Goal: Contribute content: Contribute content

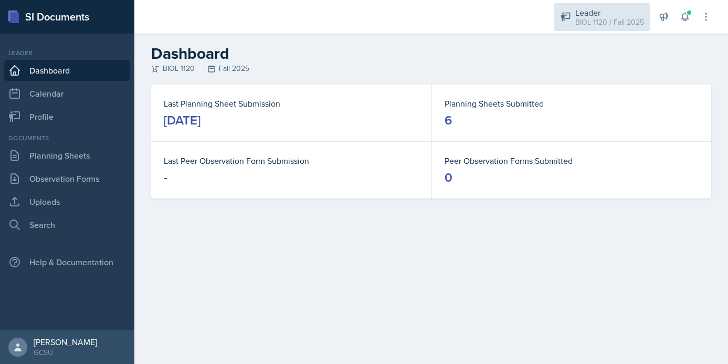
click at [613, 14] on div "Leader" at bounding box center [609, 12] width 69 height 13
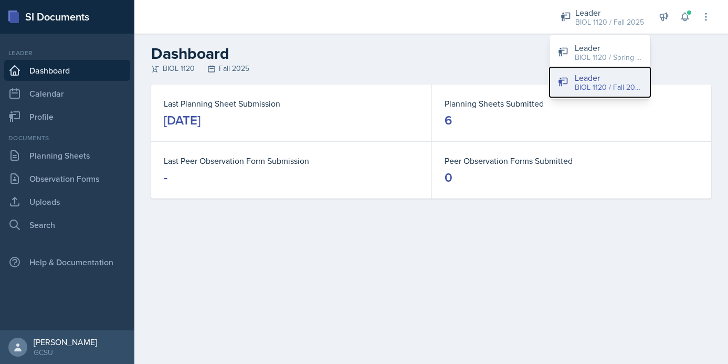
click at [600, 86] on div "BIOL 1120 / Fall 2025" at bounding box center [608, 87] width 67 height 11
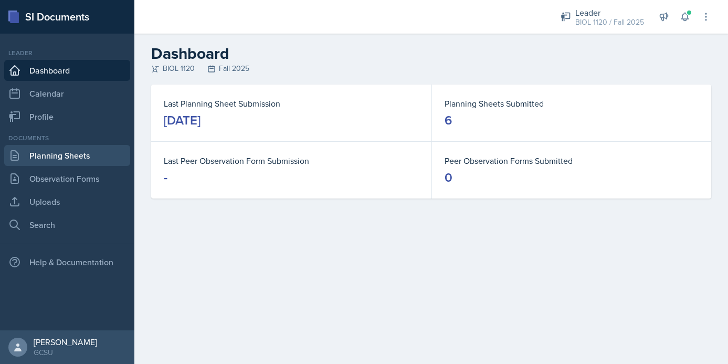
click at [54, 160] on link "Planning Sheets" at bounding box center [67, 155] width 126 height 21
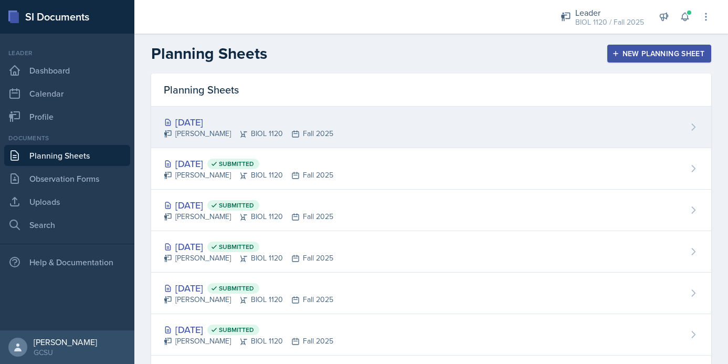
click at [430, 128] on div "[DATE] [PERSON_NAME] BIOL 1120 Fall 2025" at bounding box center [431, 127] width 560 height 41
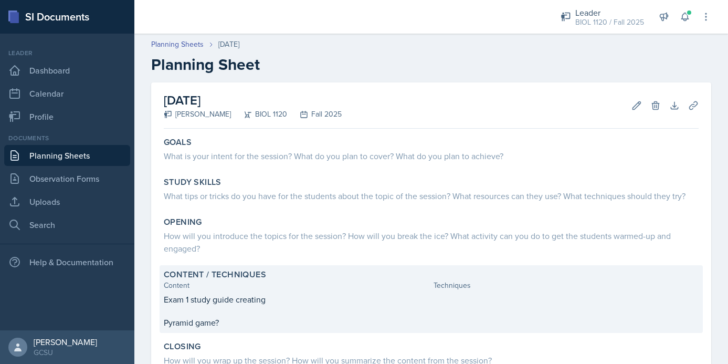
scroll to position [142, 0]
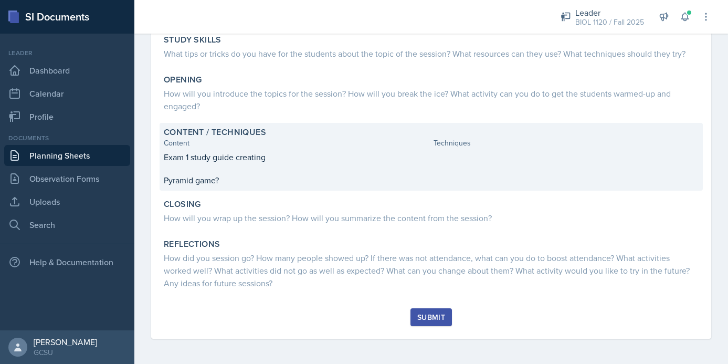
click at [276, 172] on div "Exam 1 study guide creating Pyramid game?" at bounding box center [431, 169] width 535 height 36
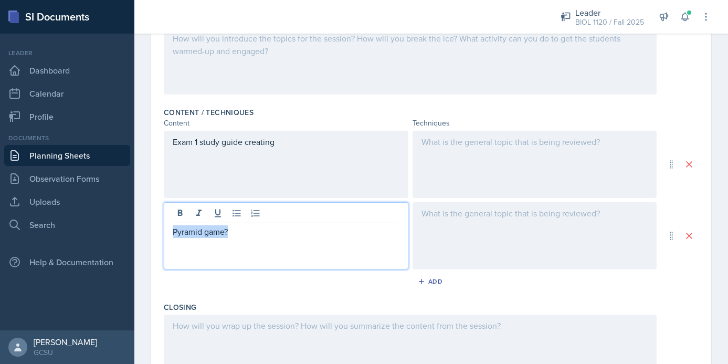
drag, startPoint x: 236, startPoint y: 228, endPoint x: 156, endPoint y: 225, distance: 80.4
click at [156, 225] on div "Date [DATE] [DATE] 31 1 2 3 4 5 6 7 8 9 10 11 12 13 14 15 16 17 18 19 20 21 22 …" at bounding box center [431, 153] width 560 height 676
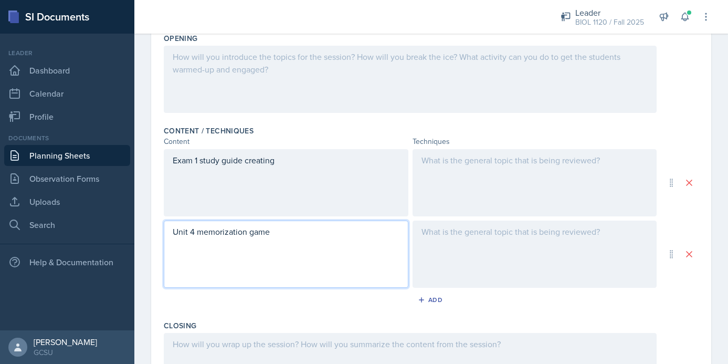
click at [577, 239] on div at bounding box center [535, 254] width 245 height 67
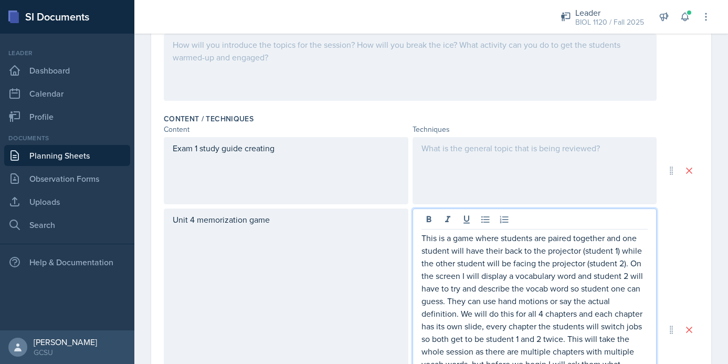
click at [499, 164] on div at bounding box center [535, 170] width 245 height 67
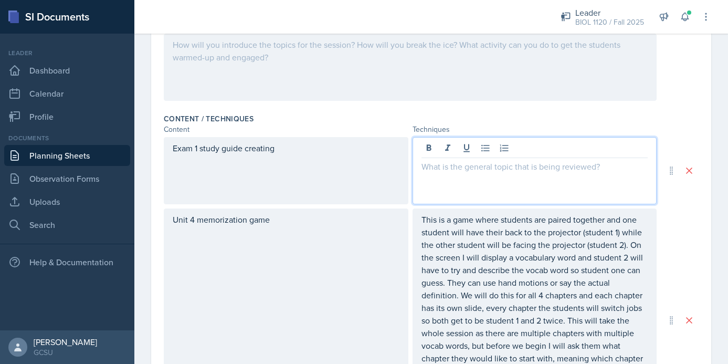
scroll to position [280, 0]
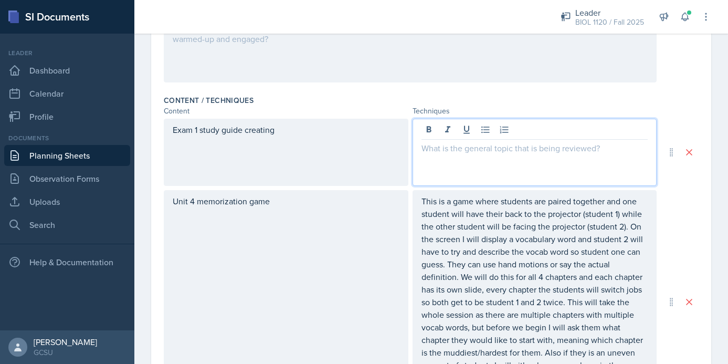
click at [687, 255] on div "Unit 4 memorization game This is a game where students are paired together and …" at bounding box center [431, 302] width 535 height 224
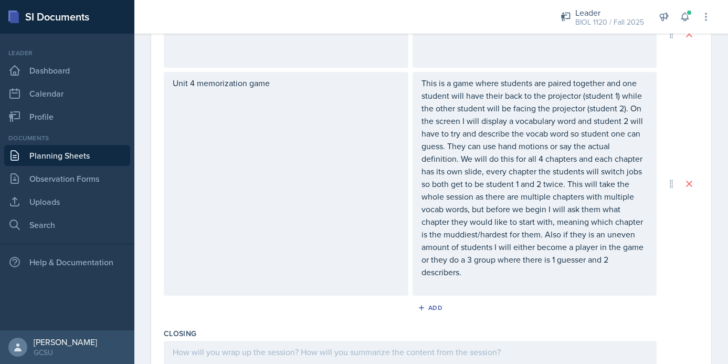
scroll to position [399, 0]
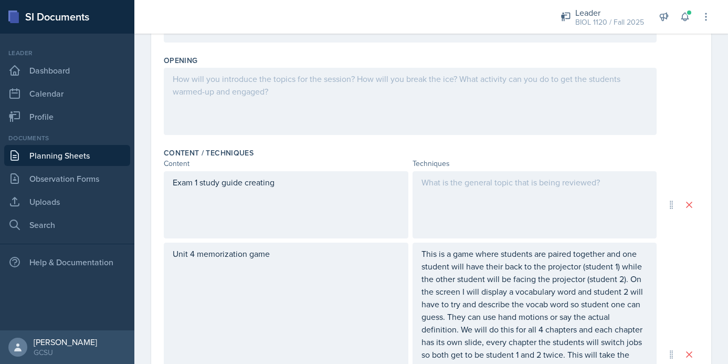
click at [504, 183] on p at bounding box center [535, 182] width 227 height 13
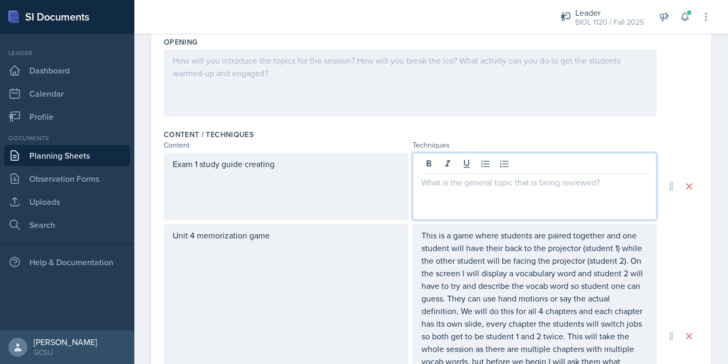
click at [672, 132] on div "Content / Techniques" at bounding box center [431, 134] width 535 height 11
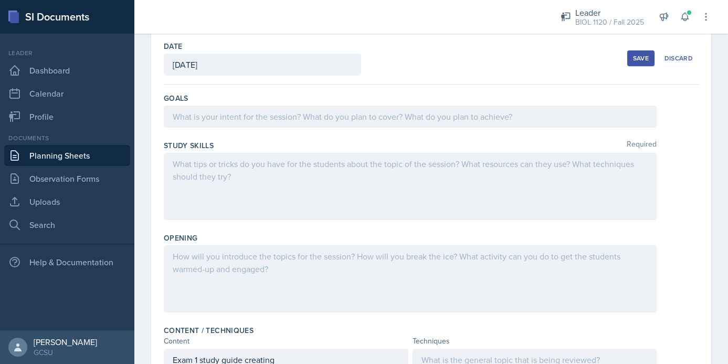
scroll to position [0, 0]
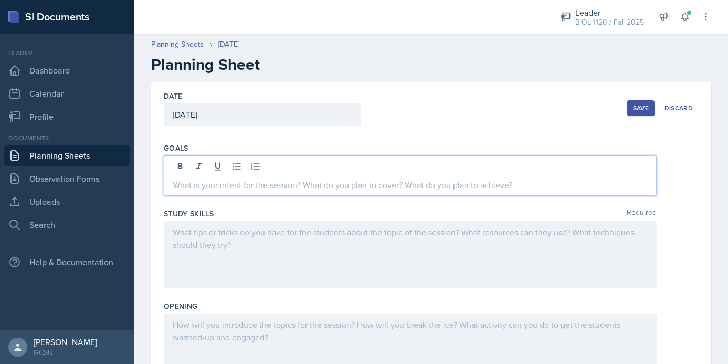
click at [290, 166] on div at bounding box center [410, 175] width 493 height 40
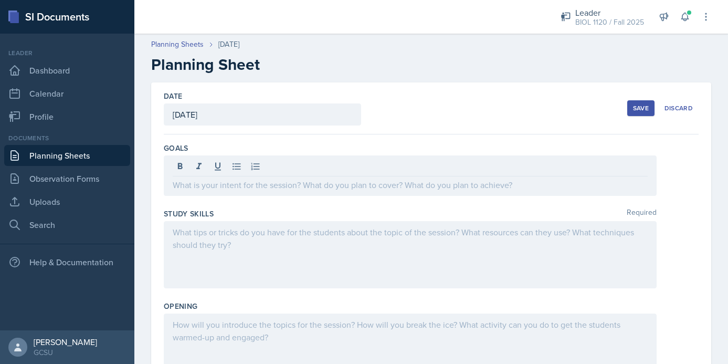
click at [329, 277] on div at bounding box center [410, 254] width 493 height 67
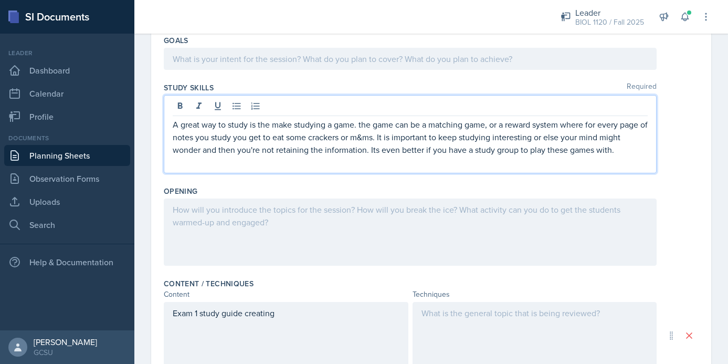
click at [333, 246] on div at bounding box center [410, 231] width 493 height 67
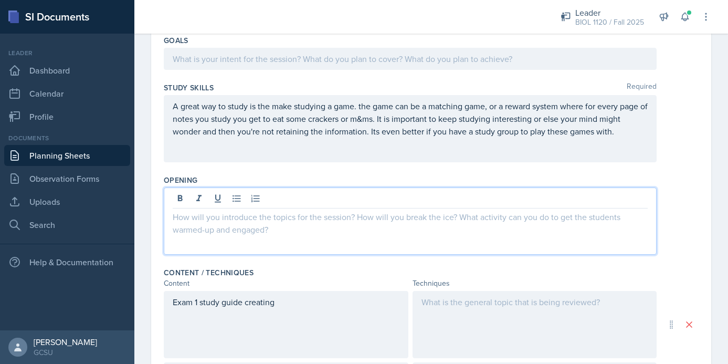
scroll to position [126, 0]
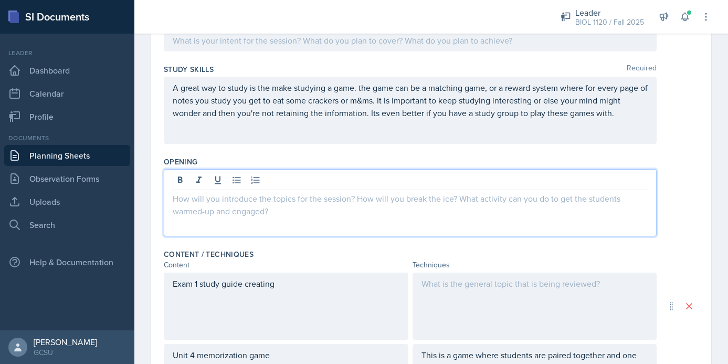
click at [692, 205] on div at bounding box center [431, 202] width 535 height 67
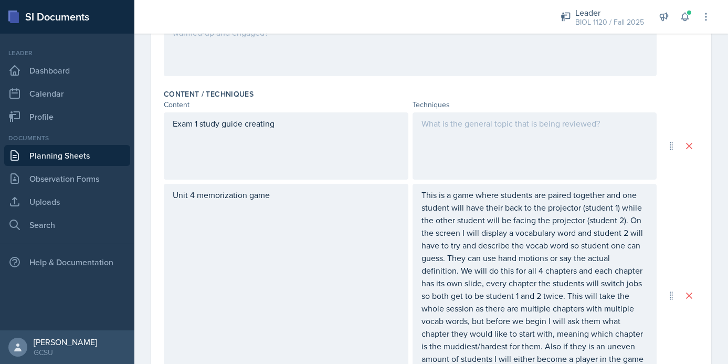
click at [489, 125] on p at bounding box center [535, 123] width 227 height 13
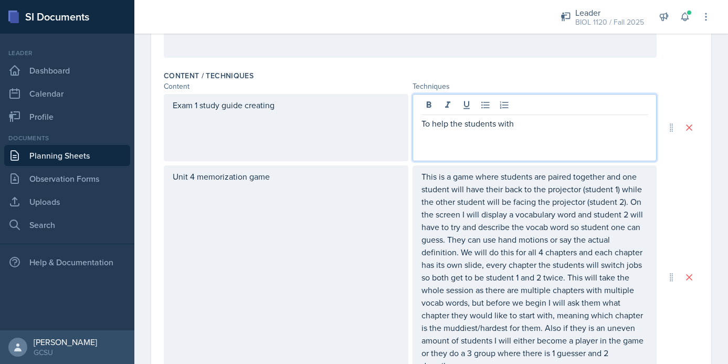
click at [684, 186] on div "Unit 4 memorization game This is a game where students are paired together and …" at bounding box center [431, 277] width 535 height 224
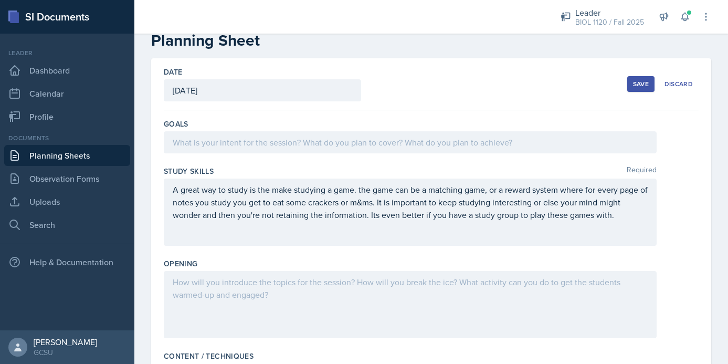
click at [380, 139] on p at bounding box center [410, 142] width 475 height 13
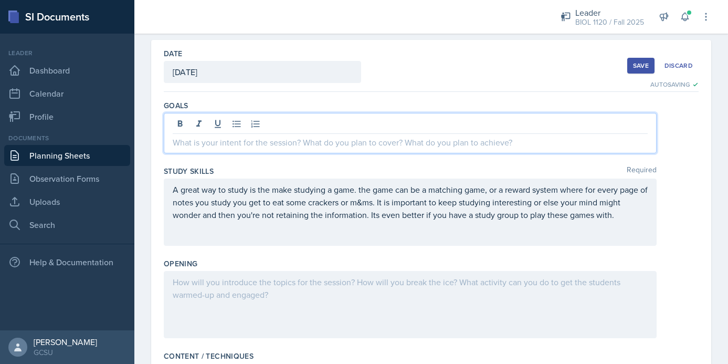
paste div
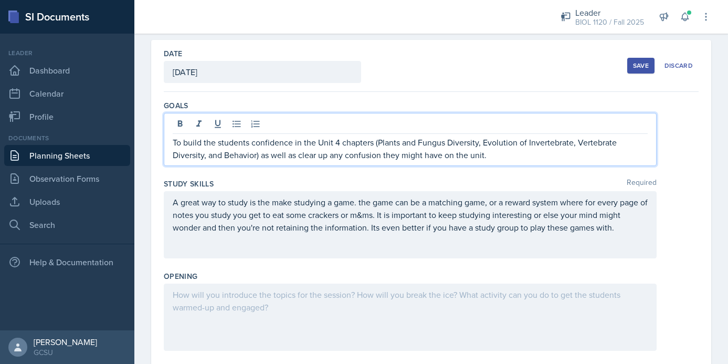
click at [339, 142] on p "To build the students confidence in the Unit 4 chapters (Plants and Fungus Dive…" at bounding box center [410, 148] width 475 height 25
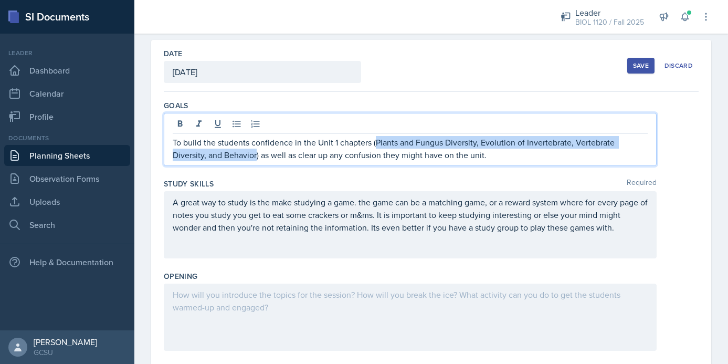
drag, startPoint x: 375, startPoint y: 143, endPoint x: 256, endPoint y: 153, distance: 119.1
click at [256, 153] on p "To build the students confidence in the Unit 1 chapters (Plants and Fungus Dive…" at bounding box center [410, 148] width 475 height 25
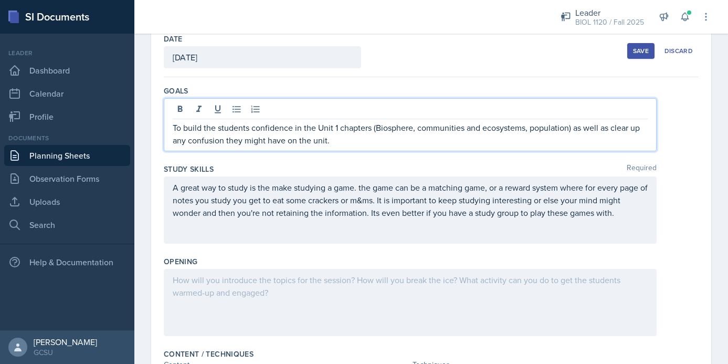
scroll to position [56, 0]
click at [376, 129] on p "To build the students confidence in the Unit 1 chapters (Biosphere, communities…" at bounding box center [410, 134] width 475 height 25
click at [430, 128] on p "To build the students confidence in the Unit 1 chapters (34- Biosphere, communi…" at bounding box center [410, 134] width 475 height 25
click at [557, 128] on p "To build the students confidence in the Unit 1 chapters (34- Biosphere, 36-comm…" at bounding box center [410, 134] width 475 height 25
click at [446, 128] on p "To build the students confidence in the Unit 1 chapters (34- Biosphere, 36-comm…" at bounding box center [410, 134] width 475 height 25
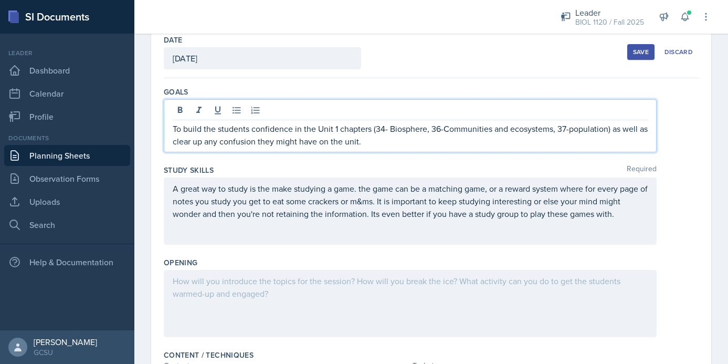
click at [512, 131] on p "To build the students confidence in the Unit 1 chapters (34- Biosphere, 36-Comm…" at bounding box center [410, 134] width 475 height 25
click at [573, 129] on p "To build the students confidence in the Unit 1 chapters (34- Biosphere, 36-Comm…" at bounding box center [410, 134] width 475 height 25
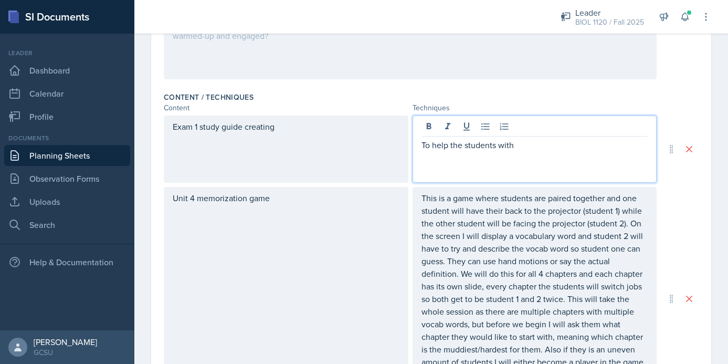
click at [543, 139] on p "To help the students with" at bounding box center [535, 145] width 227 height 13
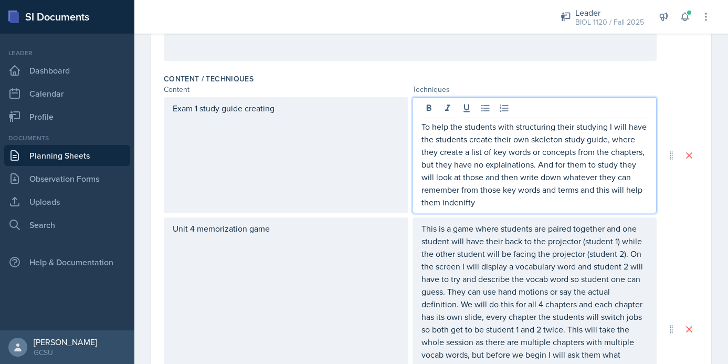
click at [504, 164] on p "To help the students with structuring their studying I will have the students c…" at bounding box center [535, 164] width 227 height 88
click at [507, 203] on p "To help the students with structuring their studying I will have the students c…" at bounding box center [535, 164] width 227 height 88
click at [467, 202] on p "To help the students with structuring their studying I will have the students c…" at bounding box center [535, 164] width 227 height 88
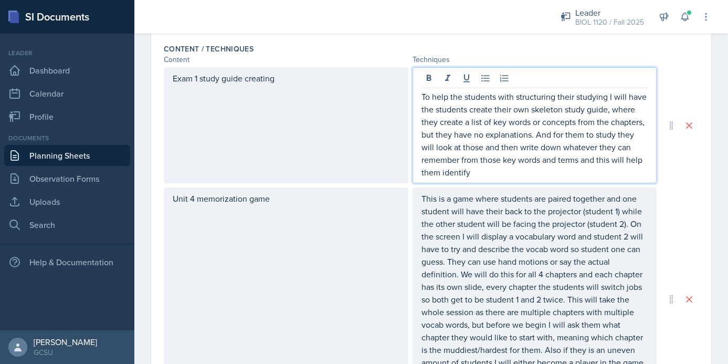
scroll to position [345, 0]
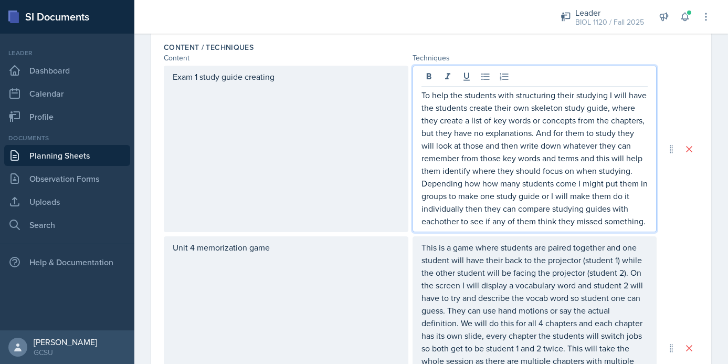
click at [633, 171] on p "To help the students with structuring their studying I will have the students c…" at bounding box center [535, 158] width 227 height 139
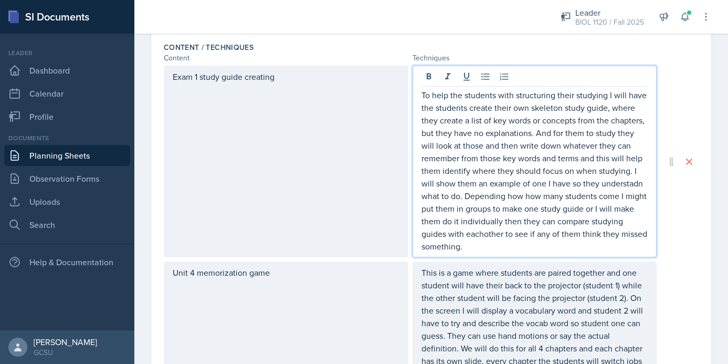
click at [483, 233] on p "To help the students with structuring their studying I will have the students c…" at bounding box center [535, 171] width 227 height 164
click at [500, 247] on p "To help the students with structuring their studying I will have the students c…" at bounding box center [535, 171] width 227 height 164
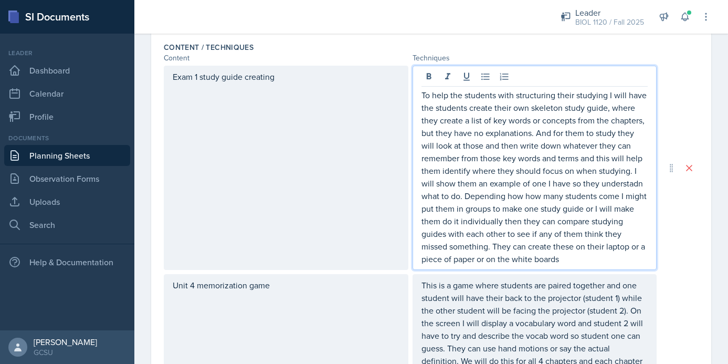
click at [635, 183] on p "To help the students with structuring their studying I will have the students c…" at bounding box center [535, 177] width 227 height 176
click at [572, 261] on p "To help the students with structuring their studying I will have the students c…" at bounding box center [535, 177] width 227 height 176
click at [713, 277] on div "Date [DATE] [DATE] 31 1 2 3 4 5 6 7 8 9 10 11 12 13 14 15 16 17 18 19 20 21 22 …" at bounding box center [431, 241] width 594 height 1008
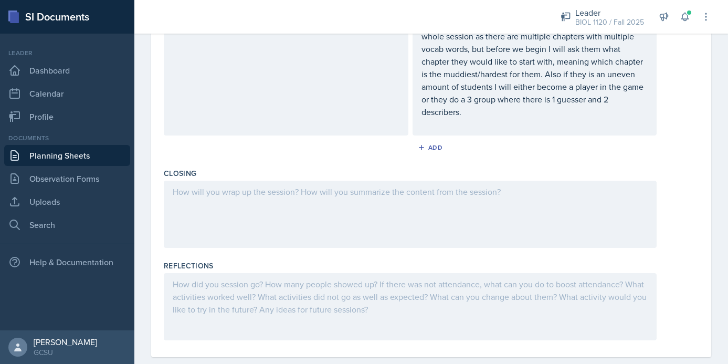
click at [312, 199] on div at bounding box center [410, 214] width 493 height 67
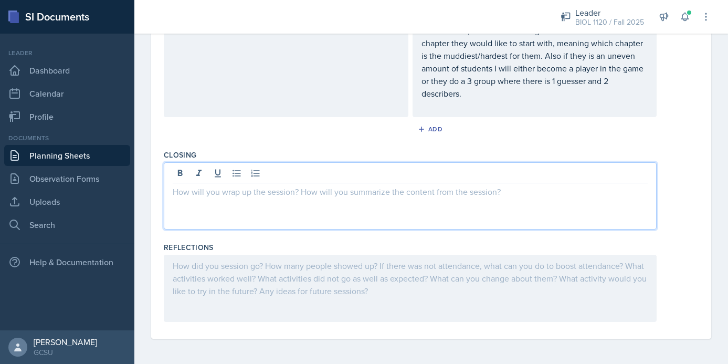
scroll to position [0, 0]
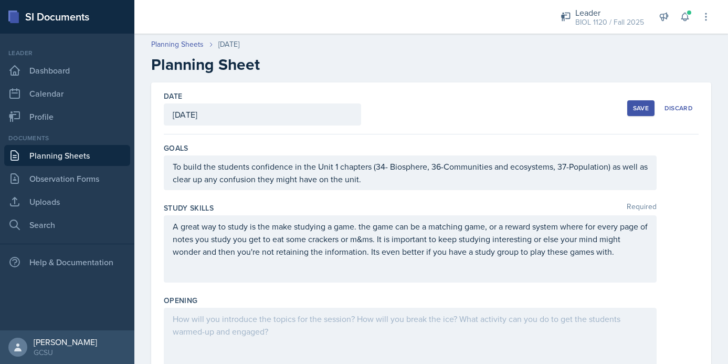
click at [649, 113] on button "Save" at bounding box center [640, 108] width 27 height 16
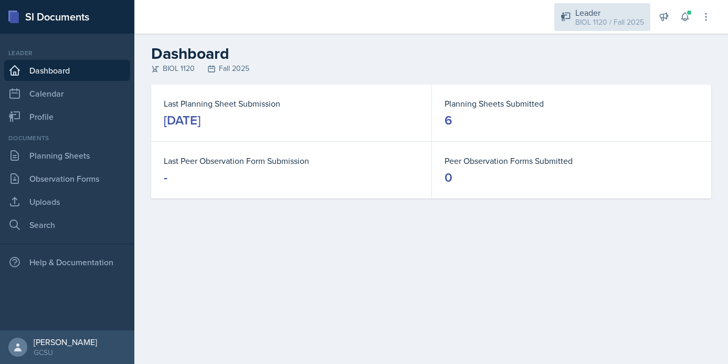
click at [584, 18] on div "BIOL 1120 / Fall 2025" at bounding box center [609, 22] width 69 height 11
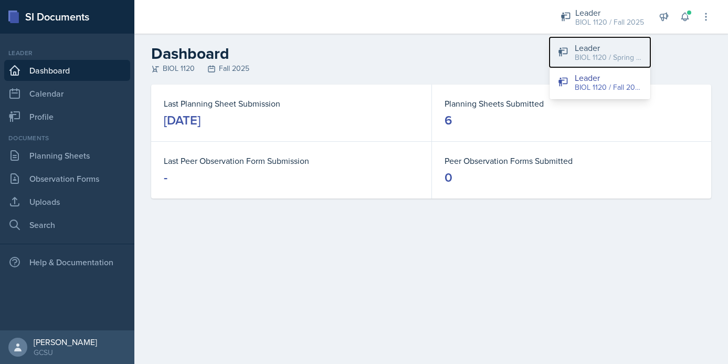
click at [588, 55] on div "BIOL 1120 / Spring 2025" at bounding box center [608, 57] width 67 height 11
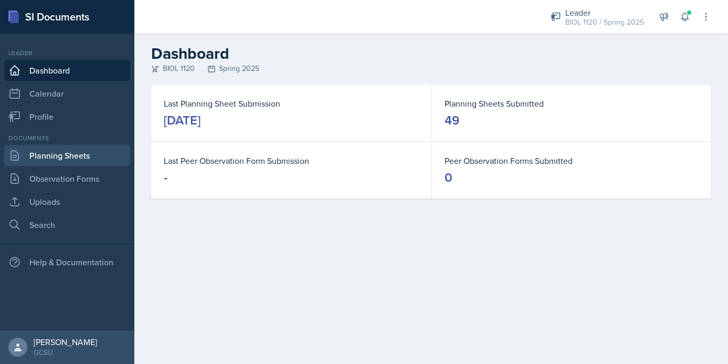
click at [105, 156] on link "Planning Sheets" at bounding box center [67, 155] width 126 height 21
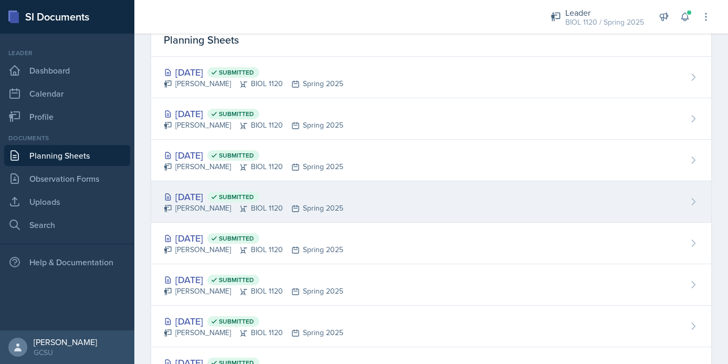
scroll to position [56, 0]
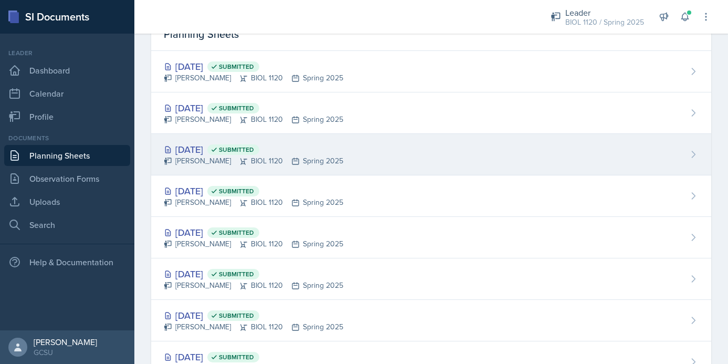
click at [398, 166] on div "[DATE] Submitted [PERSON_NAME] BIOL 1120 Spring 2025" at bounding box center [431, 154] width 560 height 41
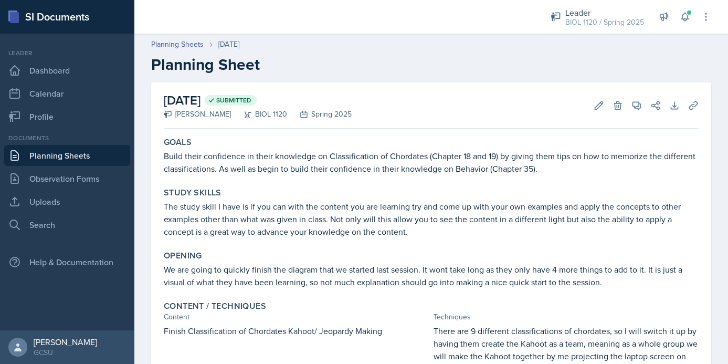
click at [83, 156] on link "Planning Sheets" at bounding box center [67, 155] width 126 height 21
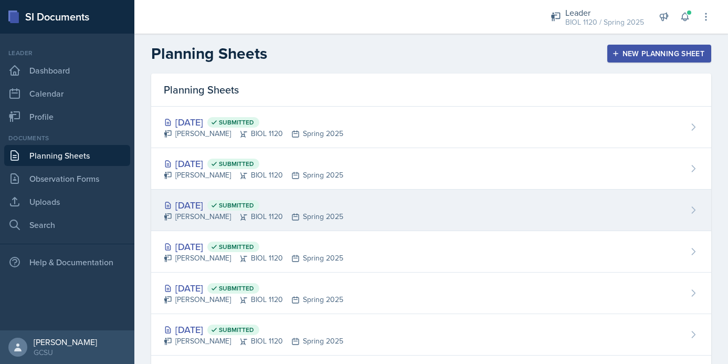
click at [403, 213] on div "[DATE] Submitted [PERSON_NAME] BIOL 1120 Spring 2025" at bounding box center [431, 210] width 560 height 41
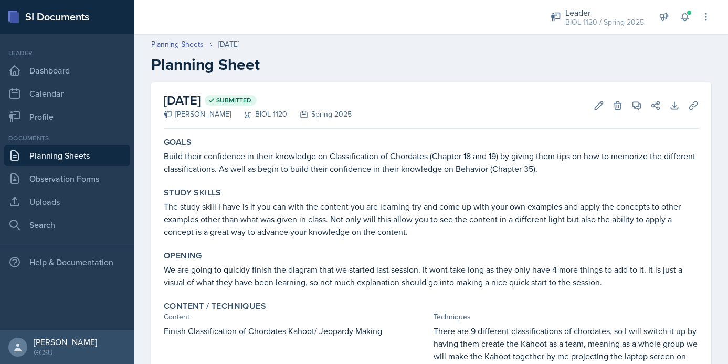
click at [81, 159] on link "Planning Sheets" at bounding box center [67, 155] width 126 height 21
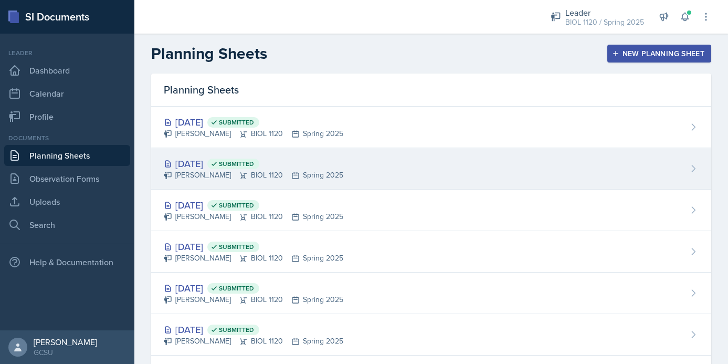
click at [328, 176] on div "Apr 24th, 2025 Submitted Emma Emmil BIOL 1120 Spring 2025" at bounding box center [431, 168] width 560 height 41
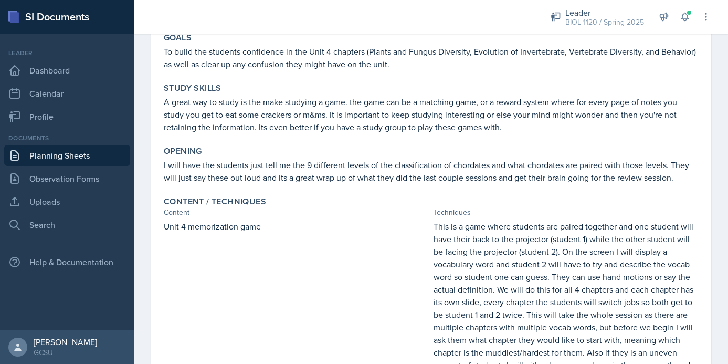
scroll to position [213, 0]
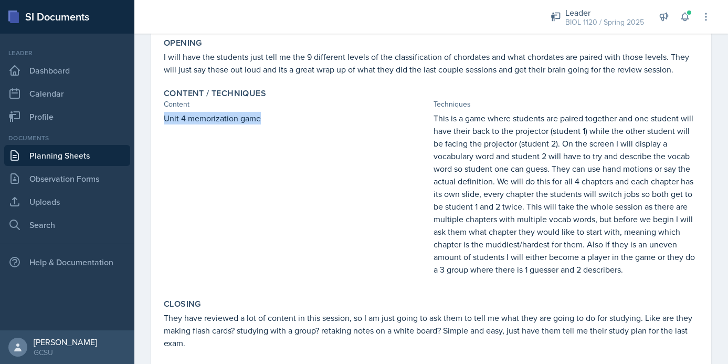
drag, startPoint x: 165, startPoint y: 117, endPoint x: 290, endPoint y: 119, distance: 125.5
click at [290, 119] on p "Unit 4 memorization game" at bounding box center [297, 118] width 266 height 13
copy p "Unit 4 memorization game"
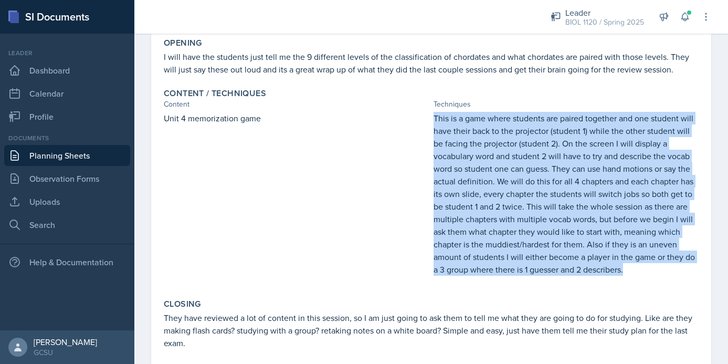
drag, startPoint x: 434, startPoint y: 119, endPoint x: 673, endPoint y: 278, distance: 287.2
click at [673, 278] on div "This is a game where students are paired together and one student will have the…" at bounding box center [567, 199] width 266 height 174
copy p "This is a game where students are paired together and one student will have the…"
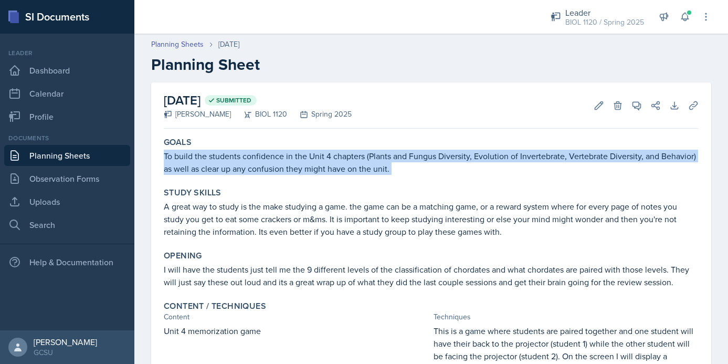
drag, startPoint x: 164, startPoint y: 156, endPoint x: 441, endPoint y: 183, distance: 278.0
copy div "To build the students confidence in the Unit 4 chapters (Plants and Fungus Dive…"
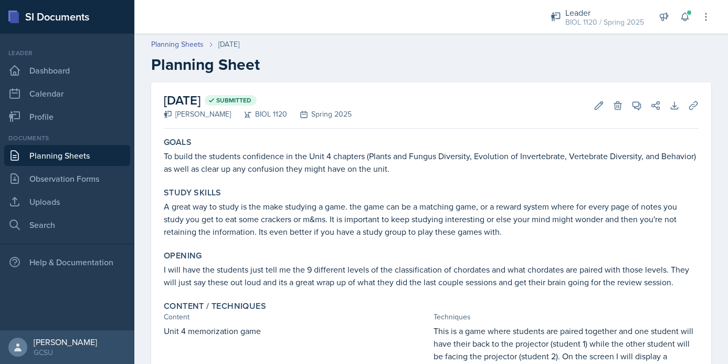
click at [504, 90] on div "April 24th, 2025 Submitted Emma Emmil BIOL 1120 Spring 2025 Edit Delete View Co…" at bounding box center [431, 105] width 535 height 46
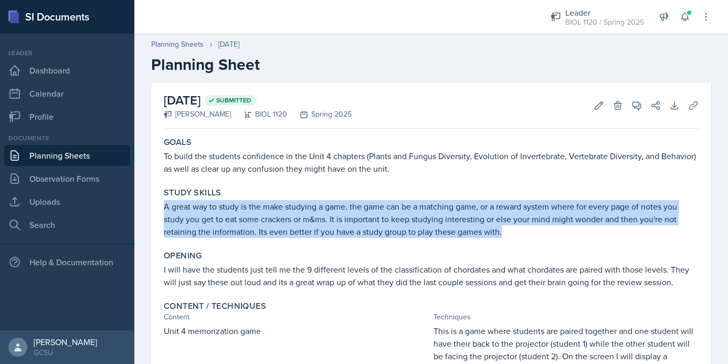
drag, startPoint x: 164, startPoint y: 207, endPoint x: 514, endPoint y: 238, distance: 351.1
click at [514, 238] on div "Study Skills A great way to study is the make studying a game. the game can be …" at bounding box center [431, 212] width 543 height 59
copy p "A great way to study is the make studying a game. the game can be a matching ga…"
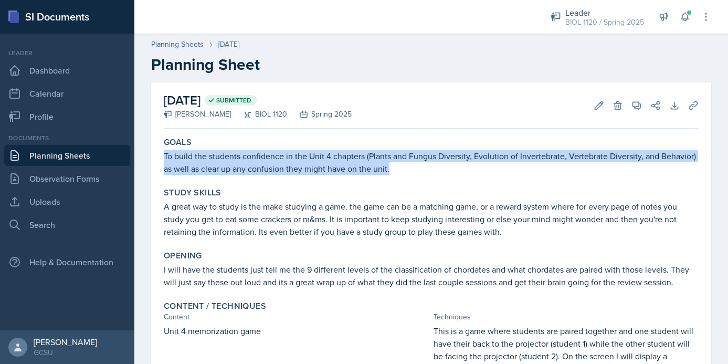
drag, startPoint x: 164, startPoint y: 156, endPoint x: 400, endPoint y: 172, distance: 235.8
click at [400, 172] on p "To build the students confidence in the Unit 4 chapters (Plants and Fungus Dive…" at bounding box center [431, 162] width 535 height 25
copy p "To build the students confidence in the Unit 4 chapters (Plants and Fungus Dive…"
